Goal: Use online tool/utility: Use online tool/utility

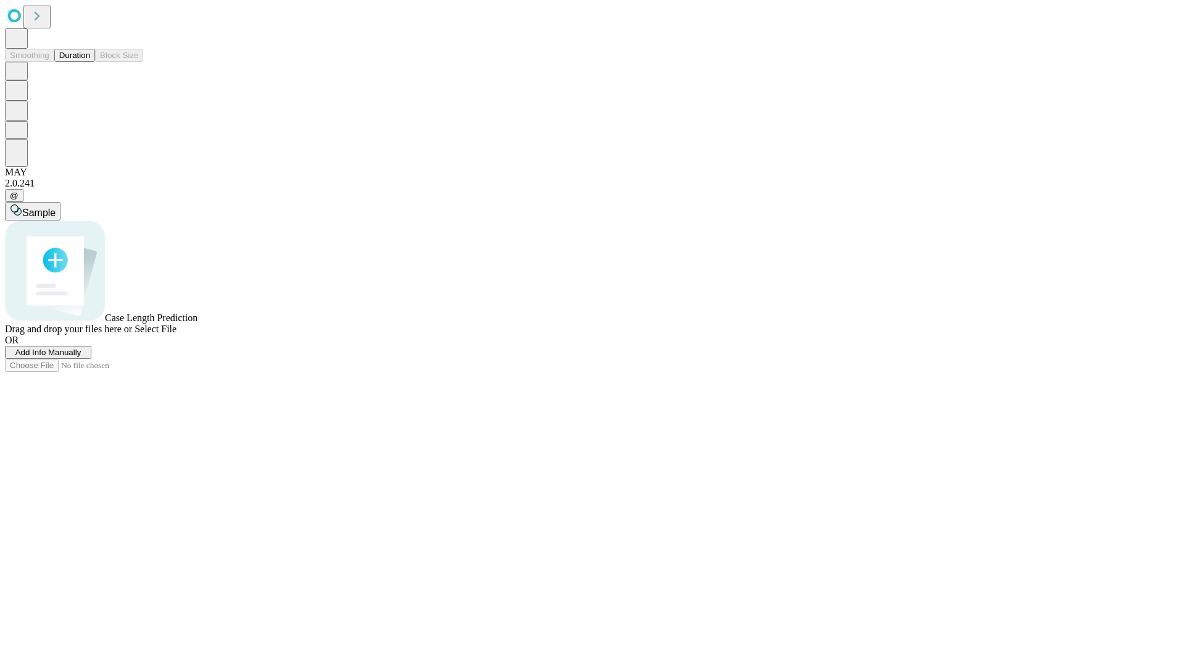
click at [90, 62] on button "Duration" at bounding box center [74, 55] width 41 height 13
click at [81, 357] on span "Add Info Manually" at bounding box center [48, 352] width 66 height 9
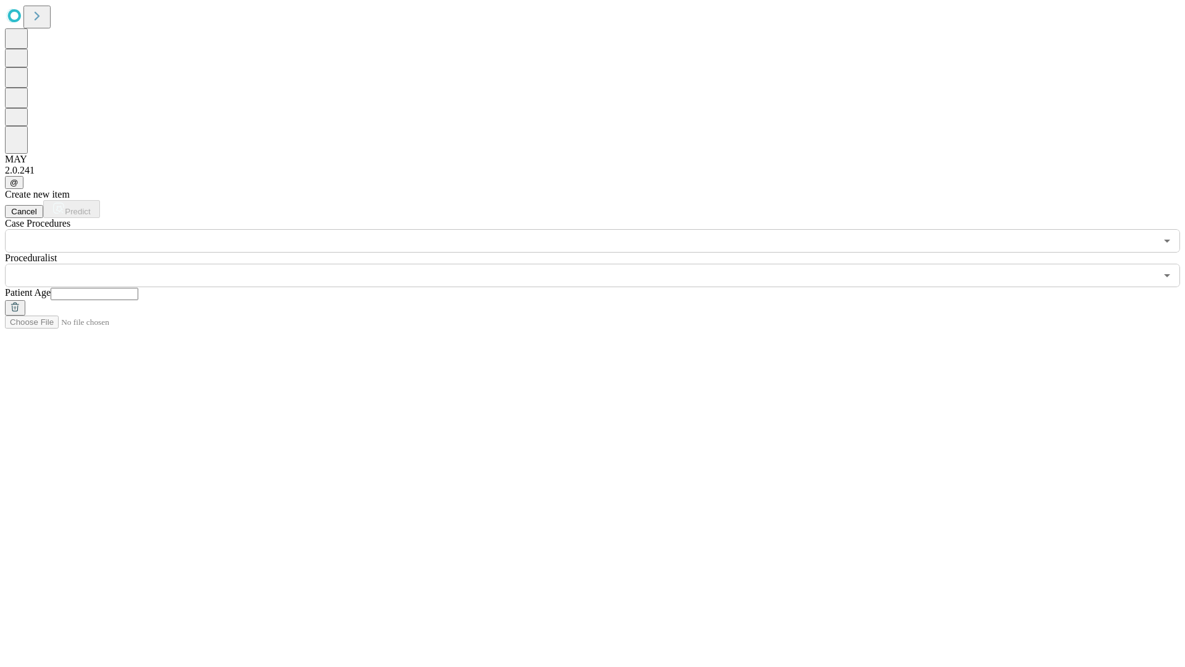
click at [138, 288] on input "text" at bounding box center [95, 294] width 88 height 12
type input "**"
click at [601, 264] on input "text" at bounding box center [580, 275] width 1151 height 23
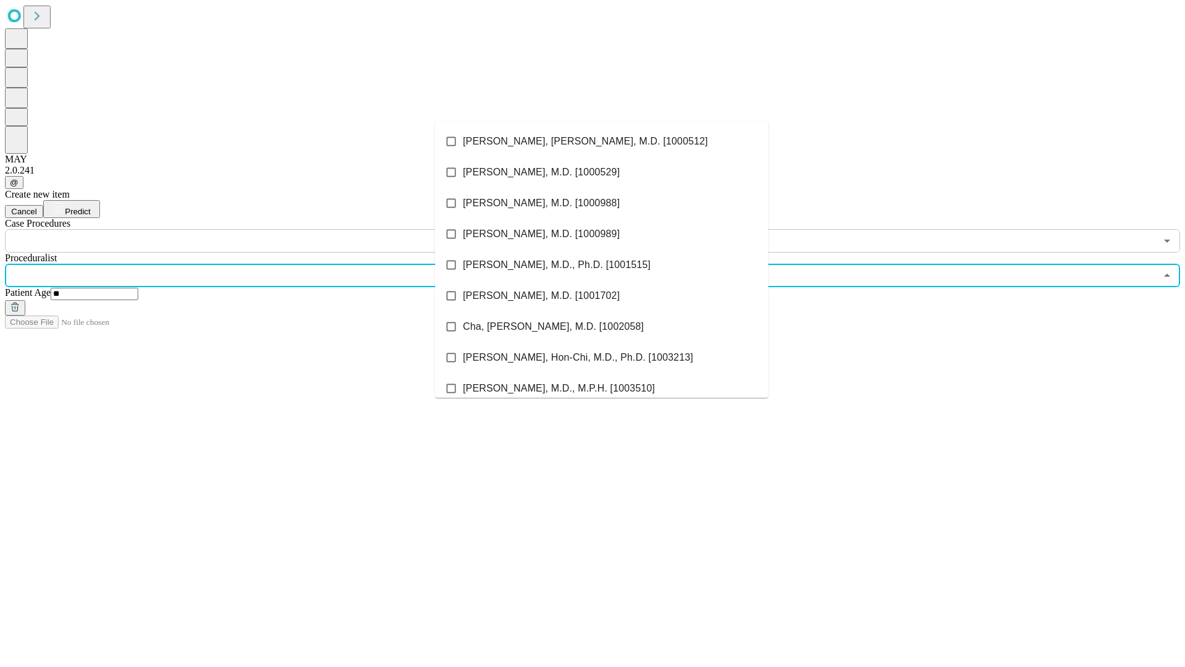
click at [602, 141] on li "[PERSON_NAME], [PERSON_NAME], M.D. [1000512]" at bounding box center [601, 141] width 333 height 31
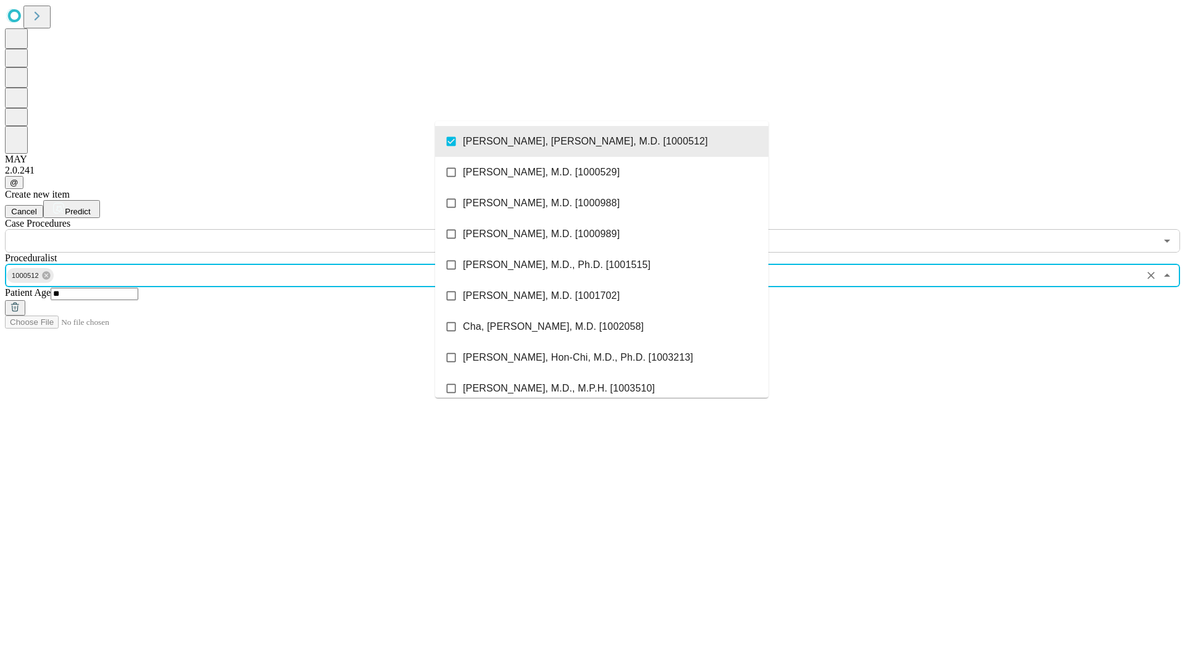
click at [259, 229] on input "text" at bounding box center [580, 240] width 1151 height 23
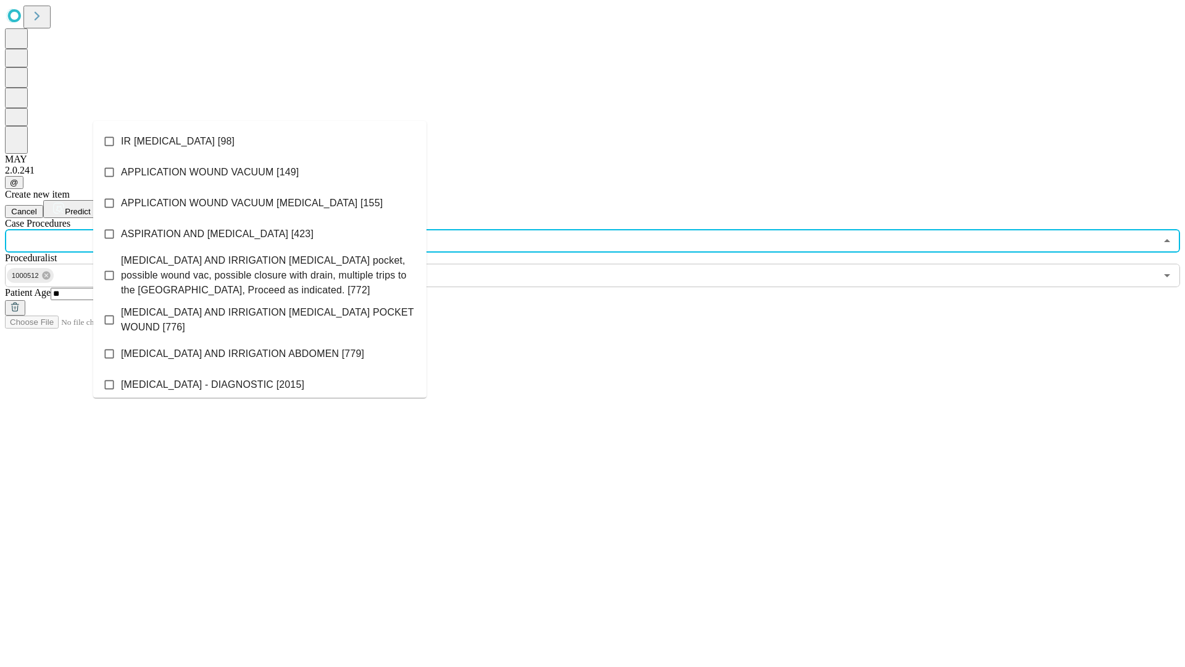
click at [260, 141] on li "IR [MEDICAL_DATA] [98]" at bounding box center [259, 141] width 333 height 31
click at [90, 207] on span "Predict" at bounding box center [77, 211] width 25 height 9
